Goal: Information Seeking & Learning: Learn about a topic

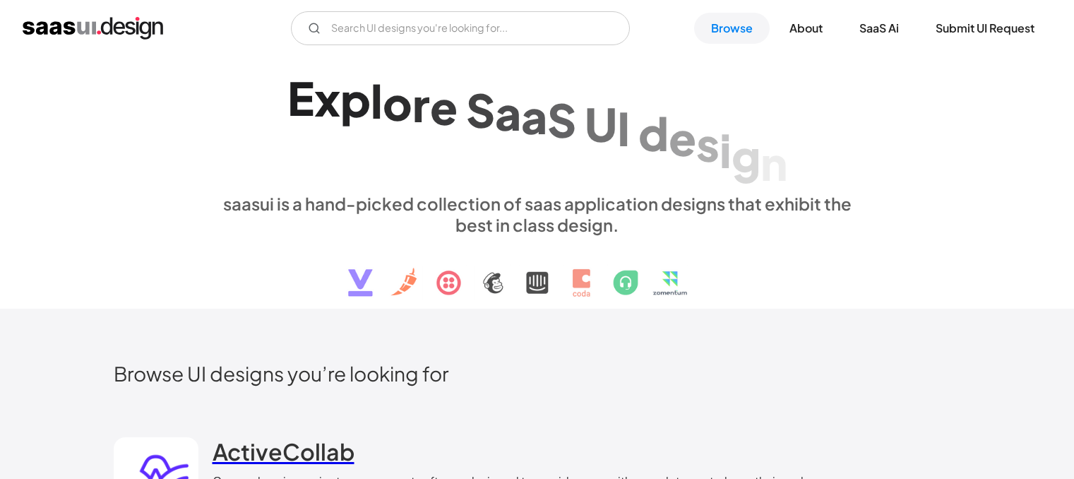
click at [284, 437] on h2 "ActiveCollab" at bounding box center [284, 451] width 142 height 28
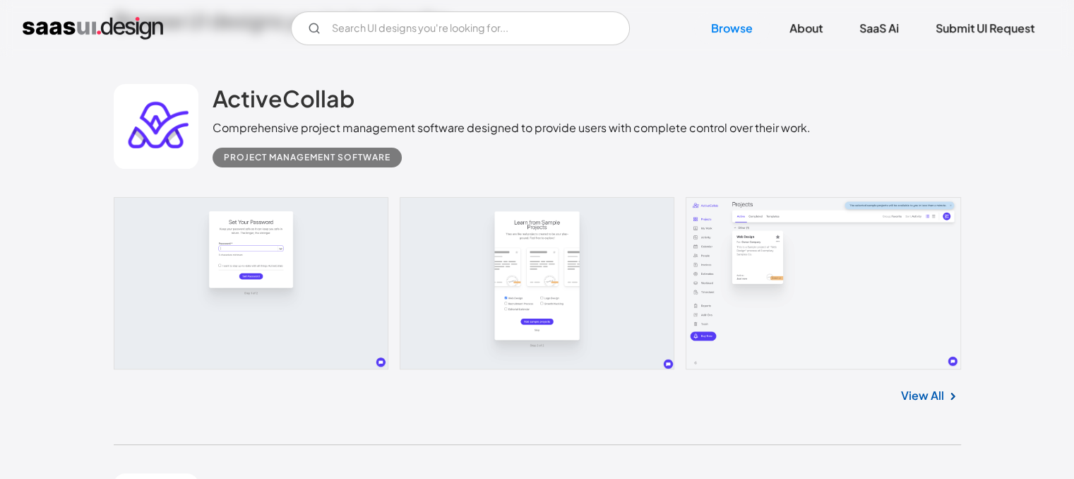
scroll to position [636, 0]
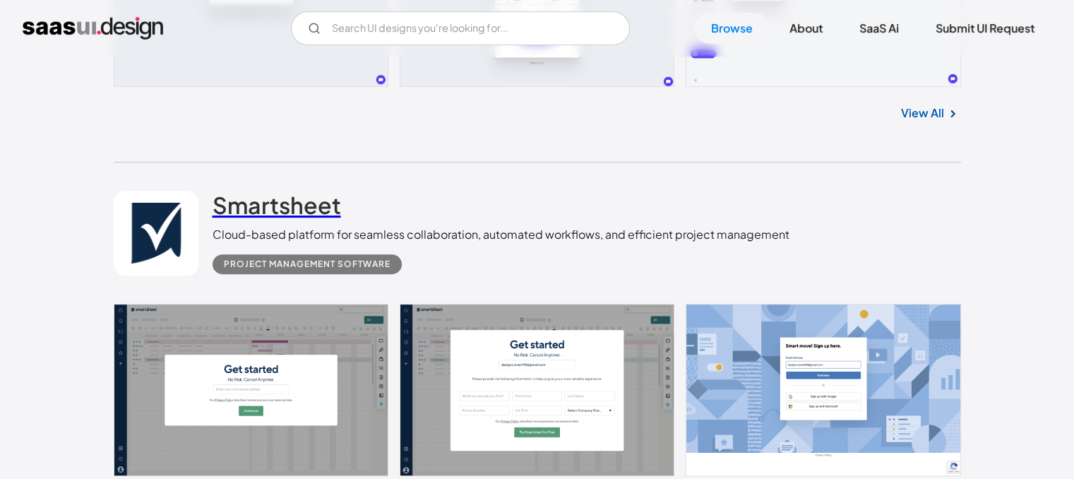
click at [297, 201] on h2 "Smartsheet" at bounding box center [277, 205] width 129 height 28
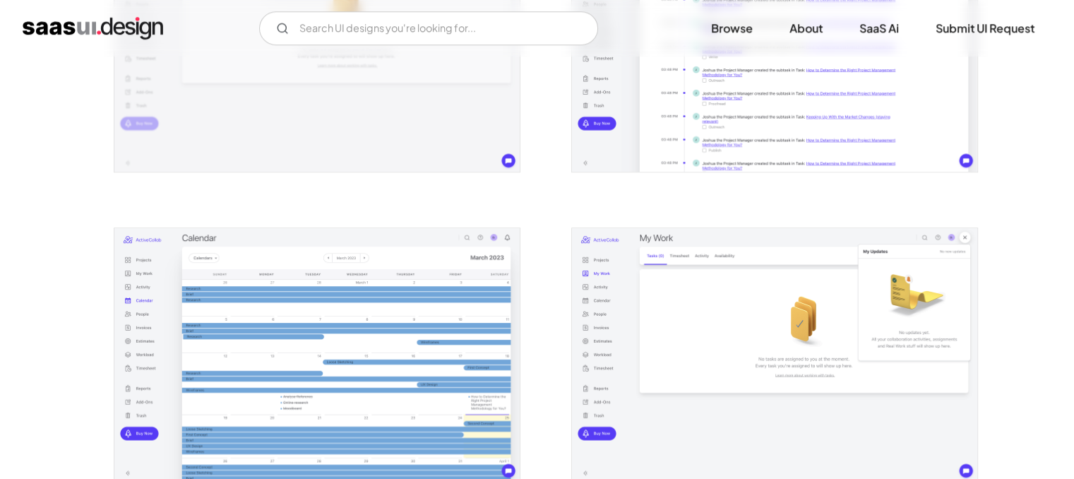
scroll to position [1271, 0]
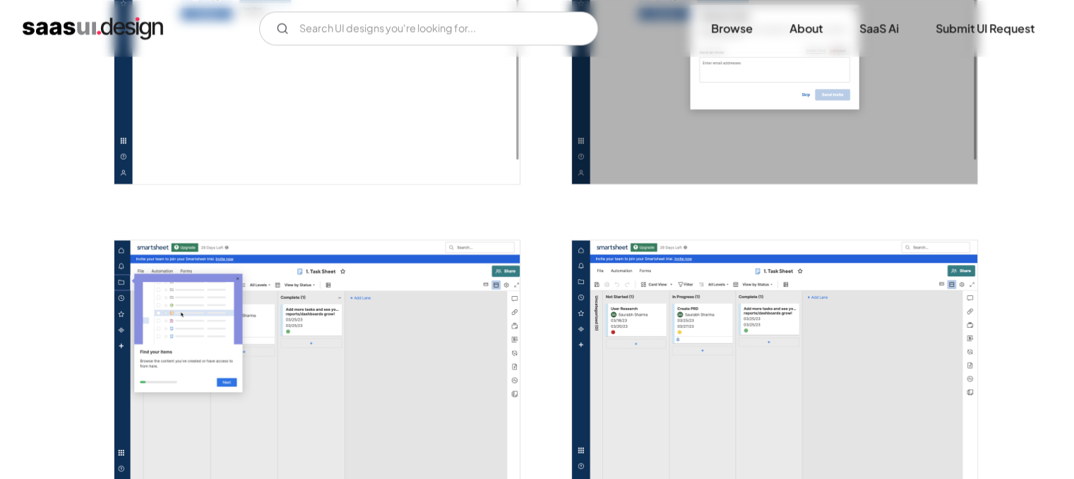
scroll to position [2402, 0]
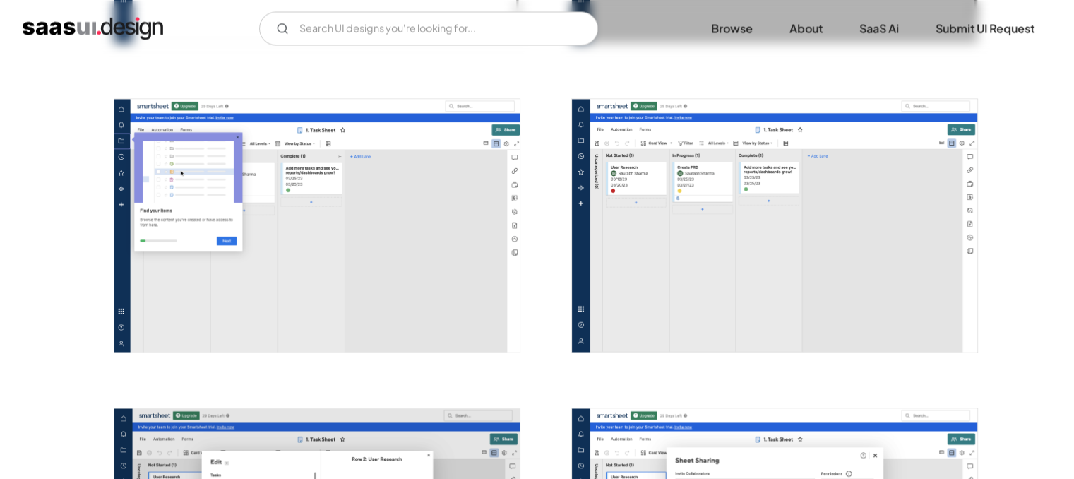
click at [446, 232] on img "open lightbox" at bounding box center [316, 226] width 405 height 254
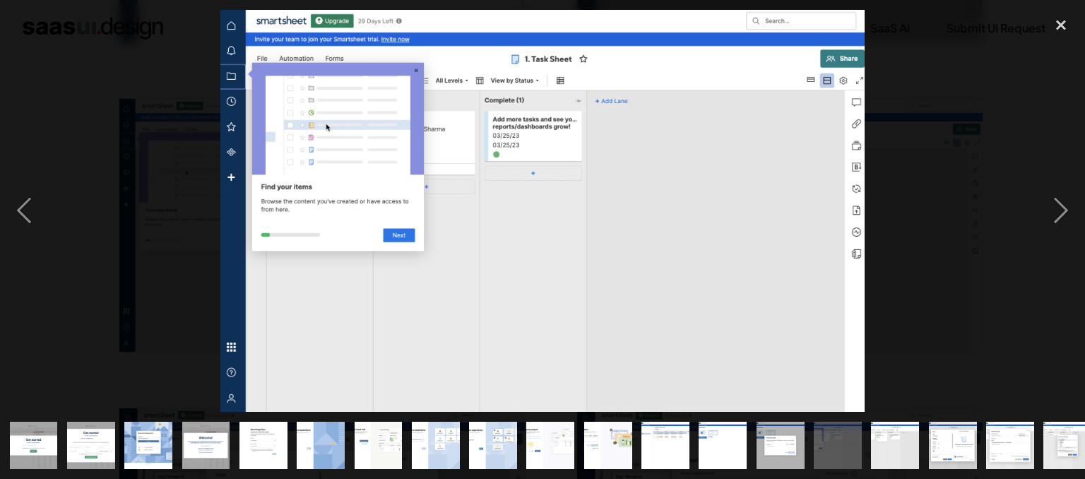
click at [446, 232] on img at bounding box center [541, 211] width 643 height 403
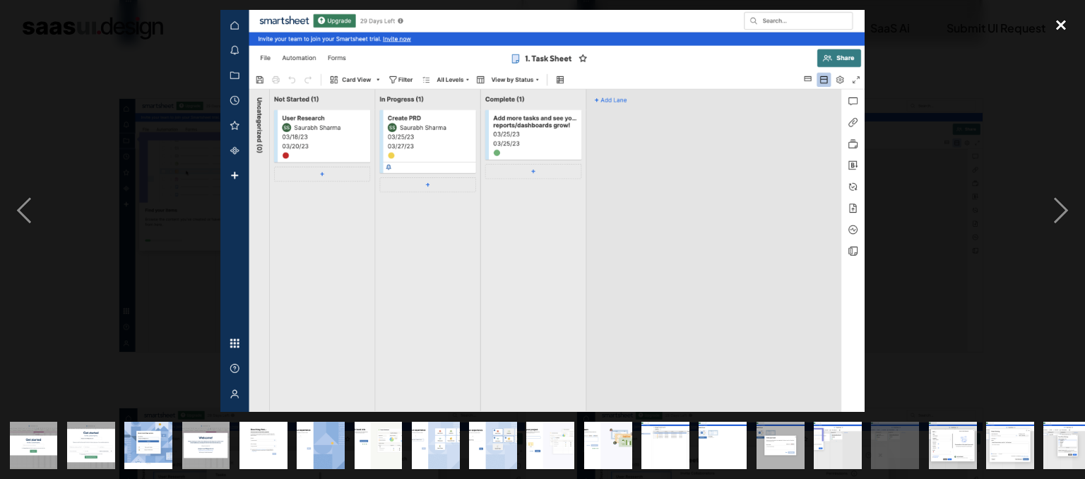
click at [1060, 15] on div "close lightbox" at bounding box center [1061, 25] width 48 height 31
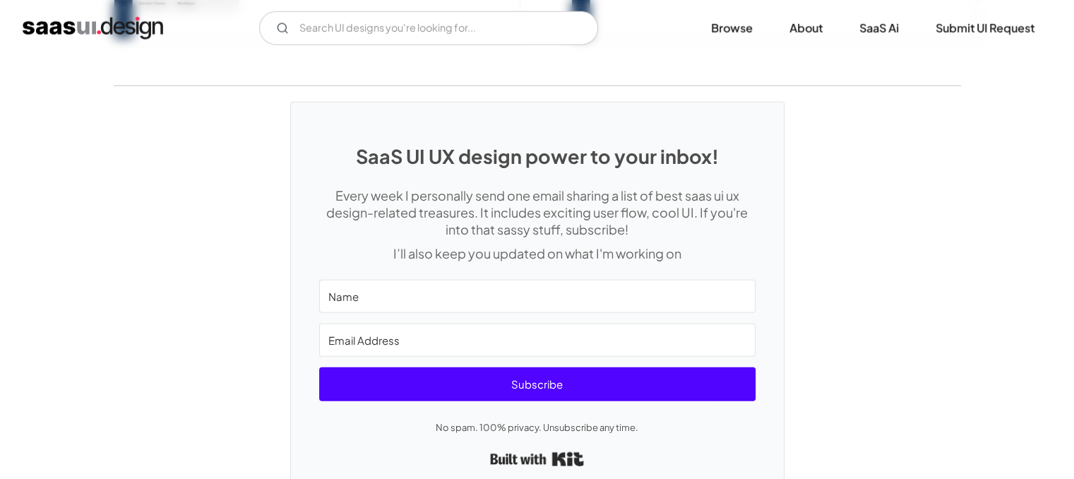
scroll to position [3602, 0]
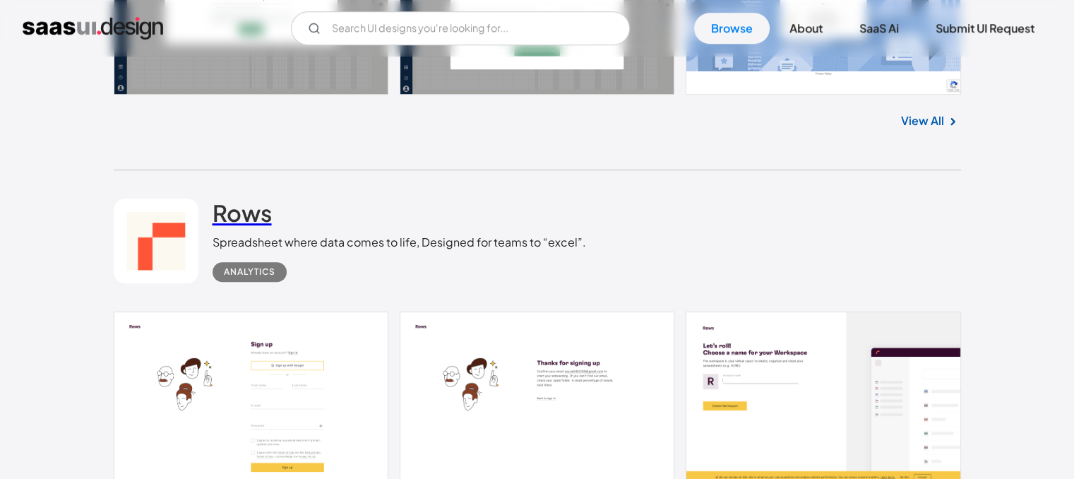
scroll to position [1017, 0]
click at [227, 211] on h2 "Rows" at bounding box center [242, 212] width 59 height 28
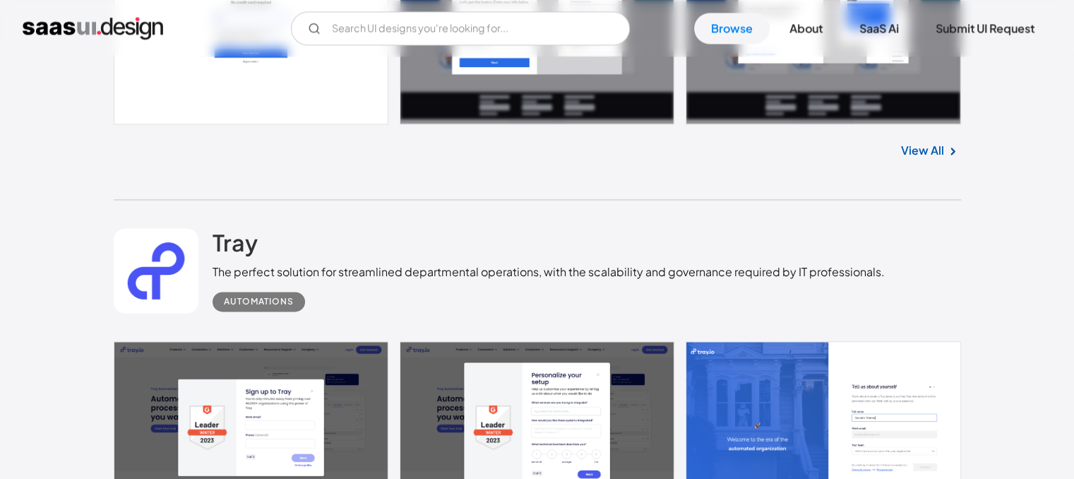
scroll to position [2218, 0]
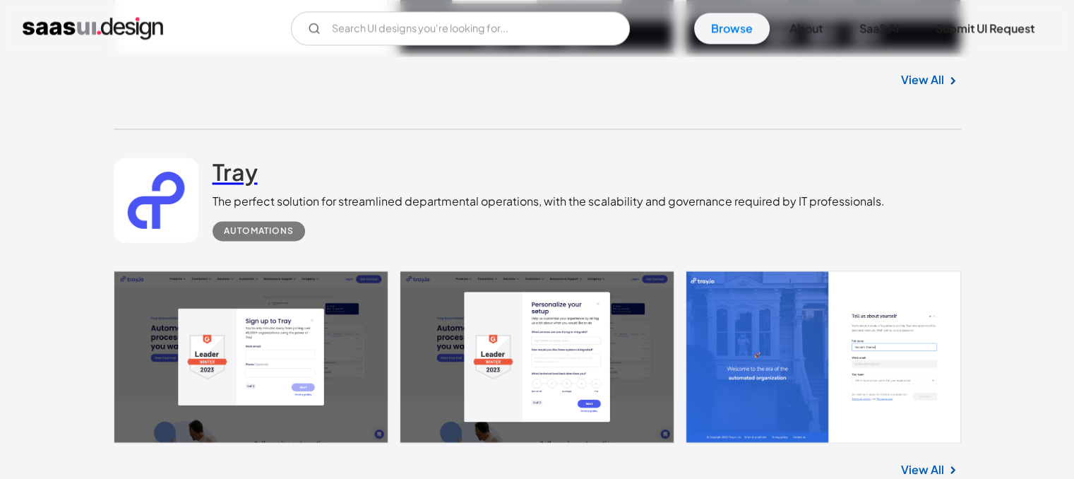
click at [237, 179] on h2 "Tray" at bounding box center [235, 172] width 45 height 28
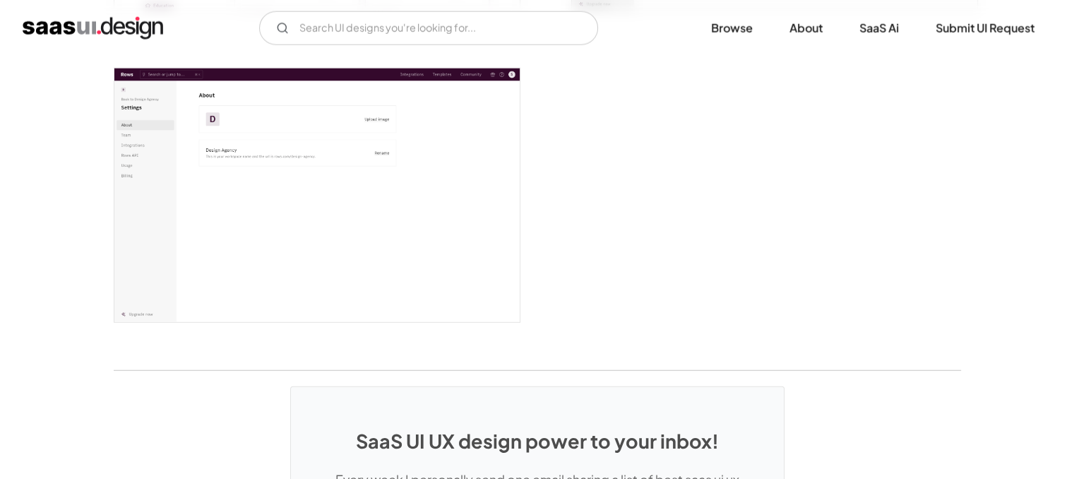
scroll to position [3744, 0]
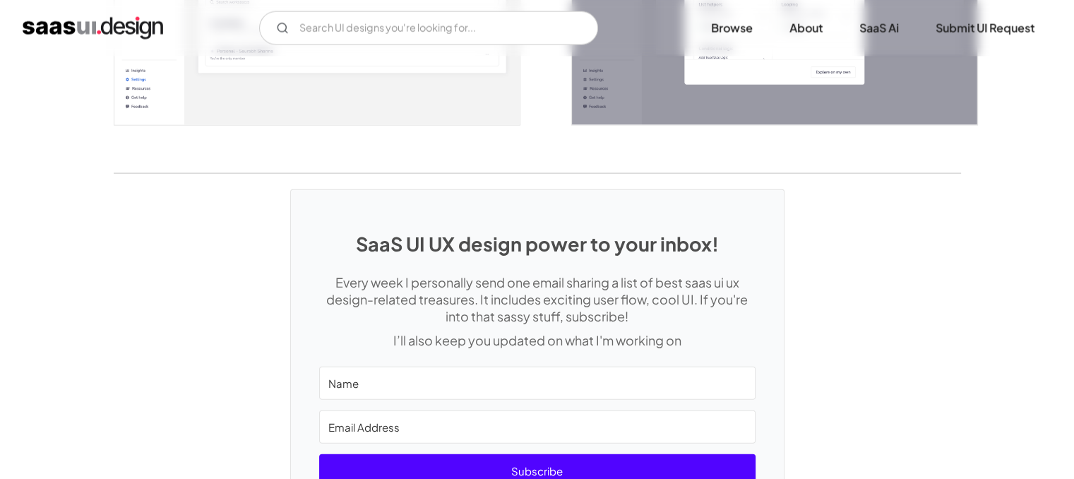
scroll to position [2896, 0]
